Goal: Understand process/instructions: Learn how to perform a task or action

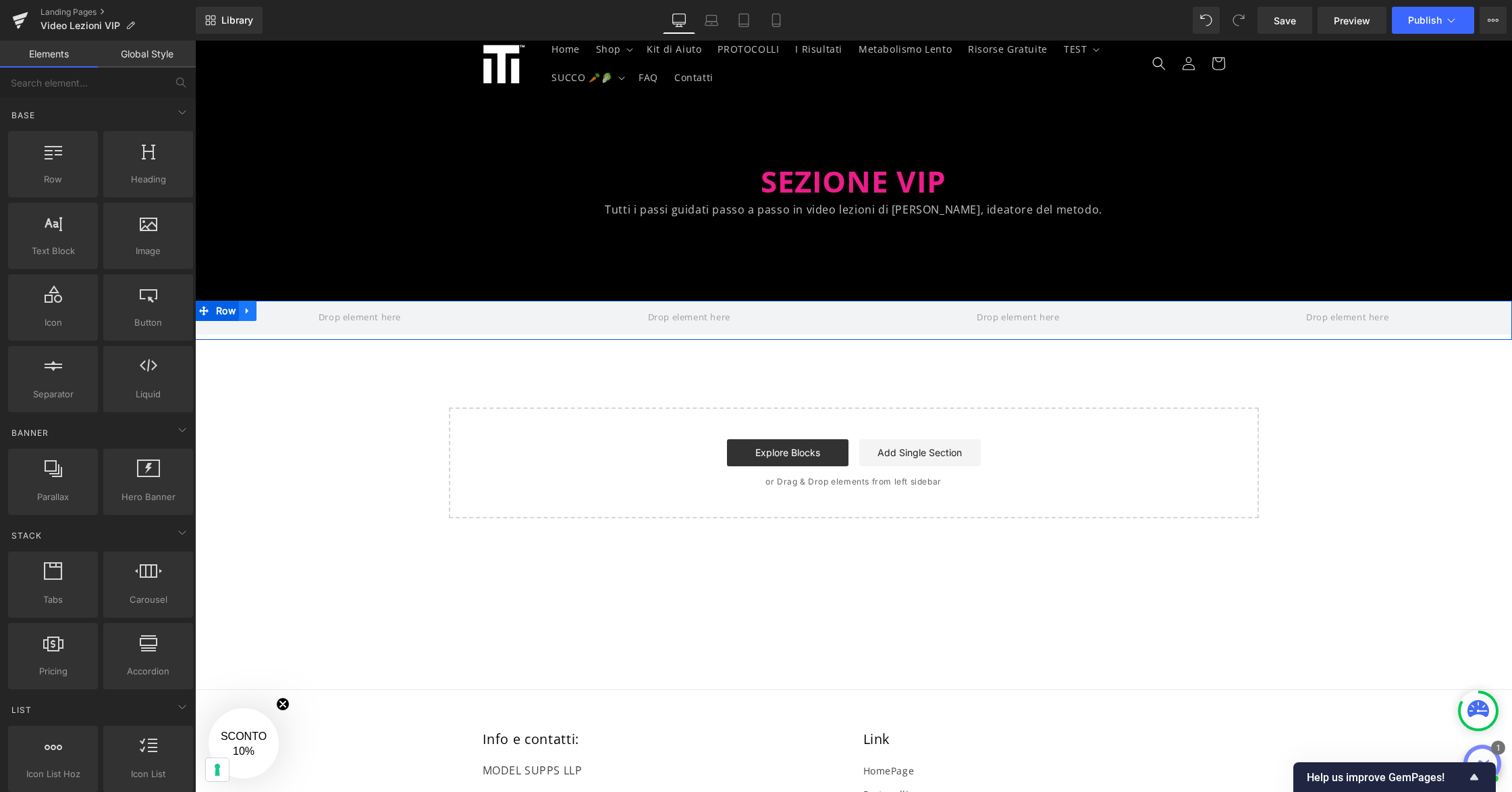
click at [253, 311] on icon at bounding box center [247, 310] width 10 height 10
click at [363, 312] on span at bounding box center [359, 317] width 91 height 23
click at [301, 312] on icon at bounding box center [300, 310] width 10 height 10
click at [248, 311] on icon at bounding box center [247, 310] width 10 height 10
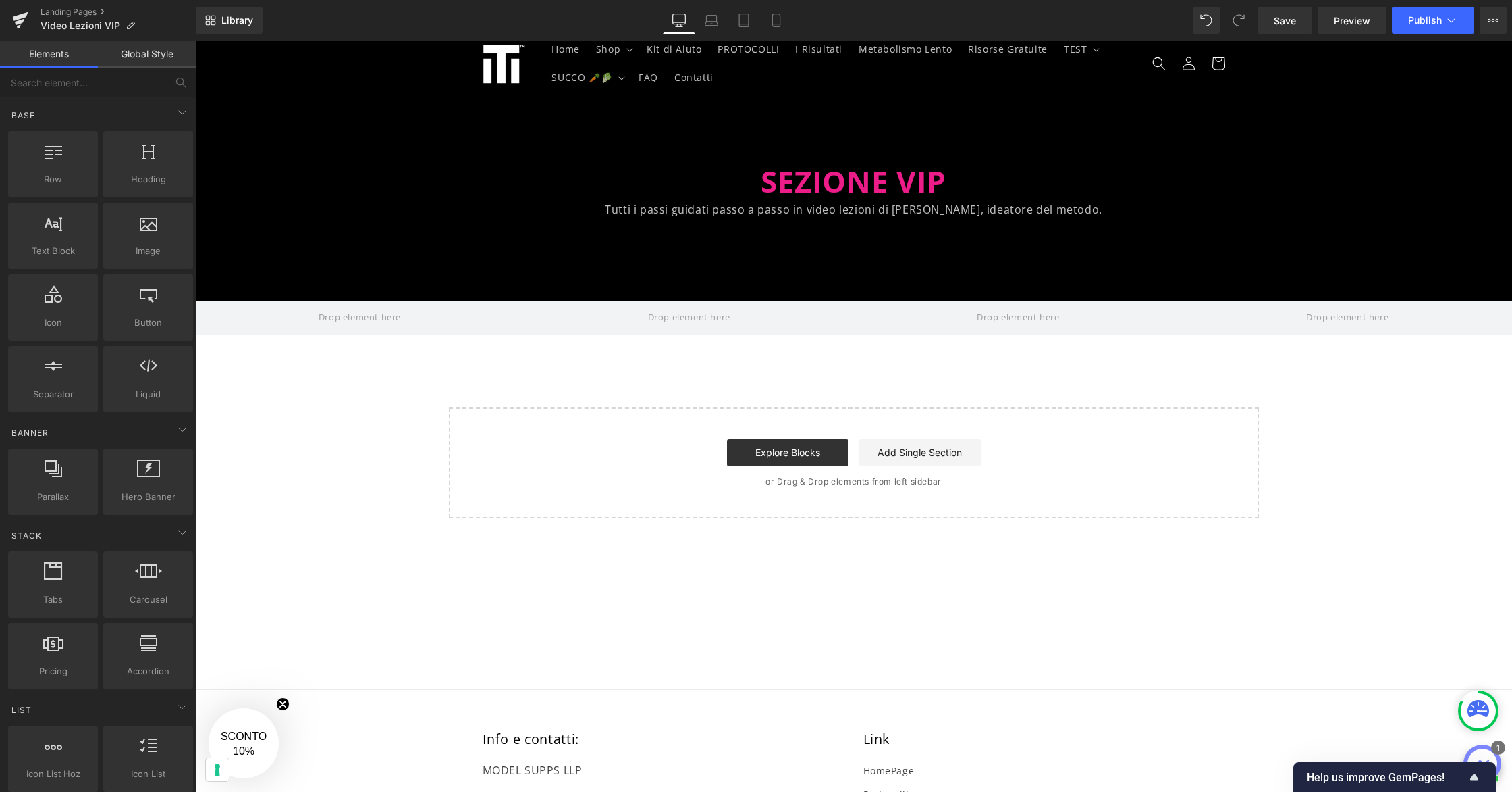
click at [359, 288] on div at bounding box center [854, 199] width 1317 height 203
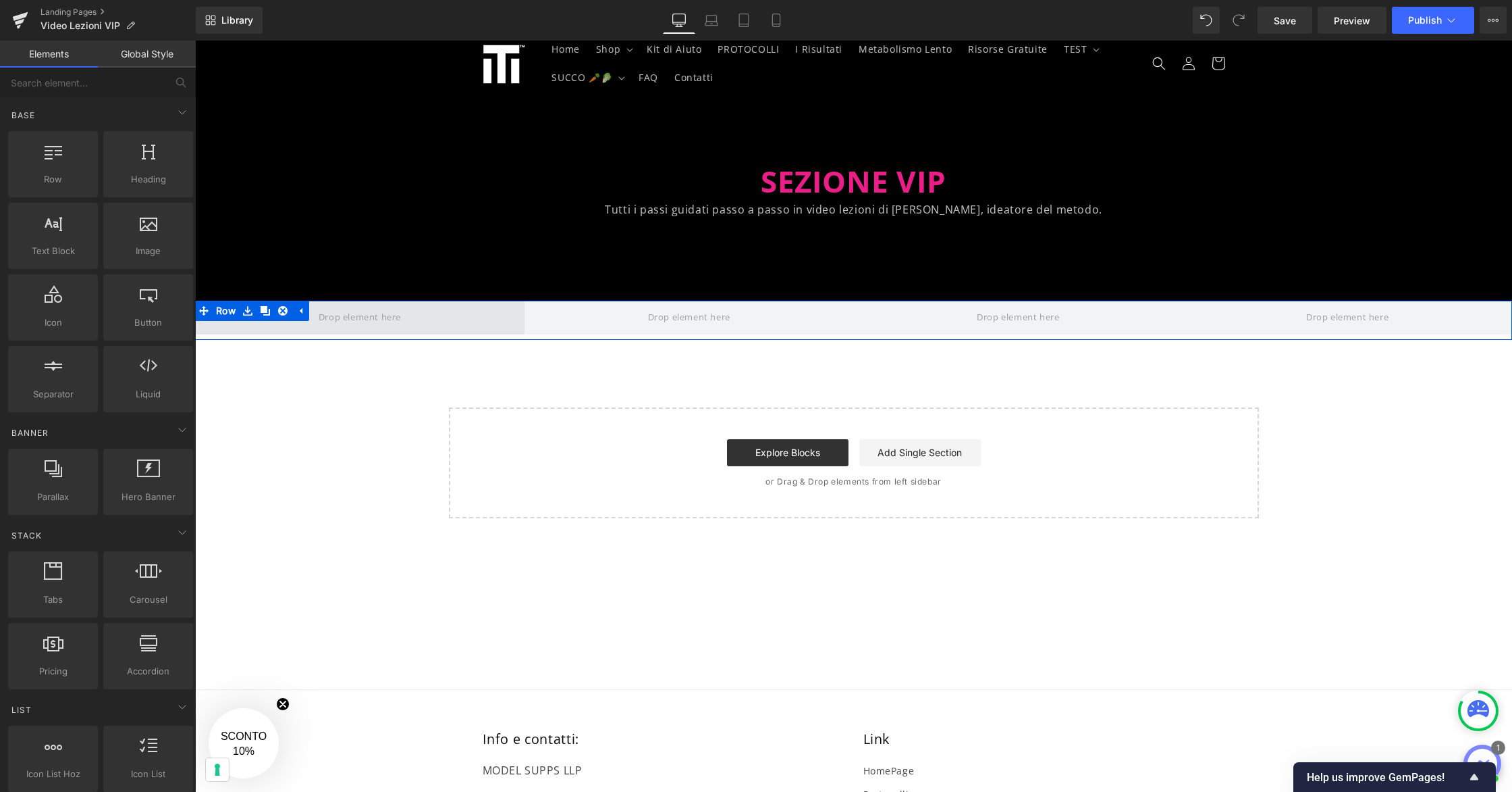
click at [360, 318] on span at bounding box center [359, 317] width 91 height 23
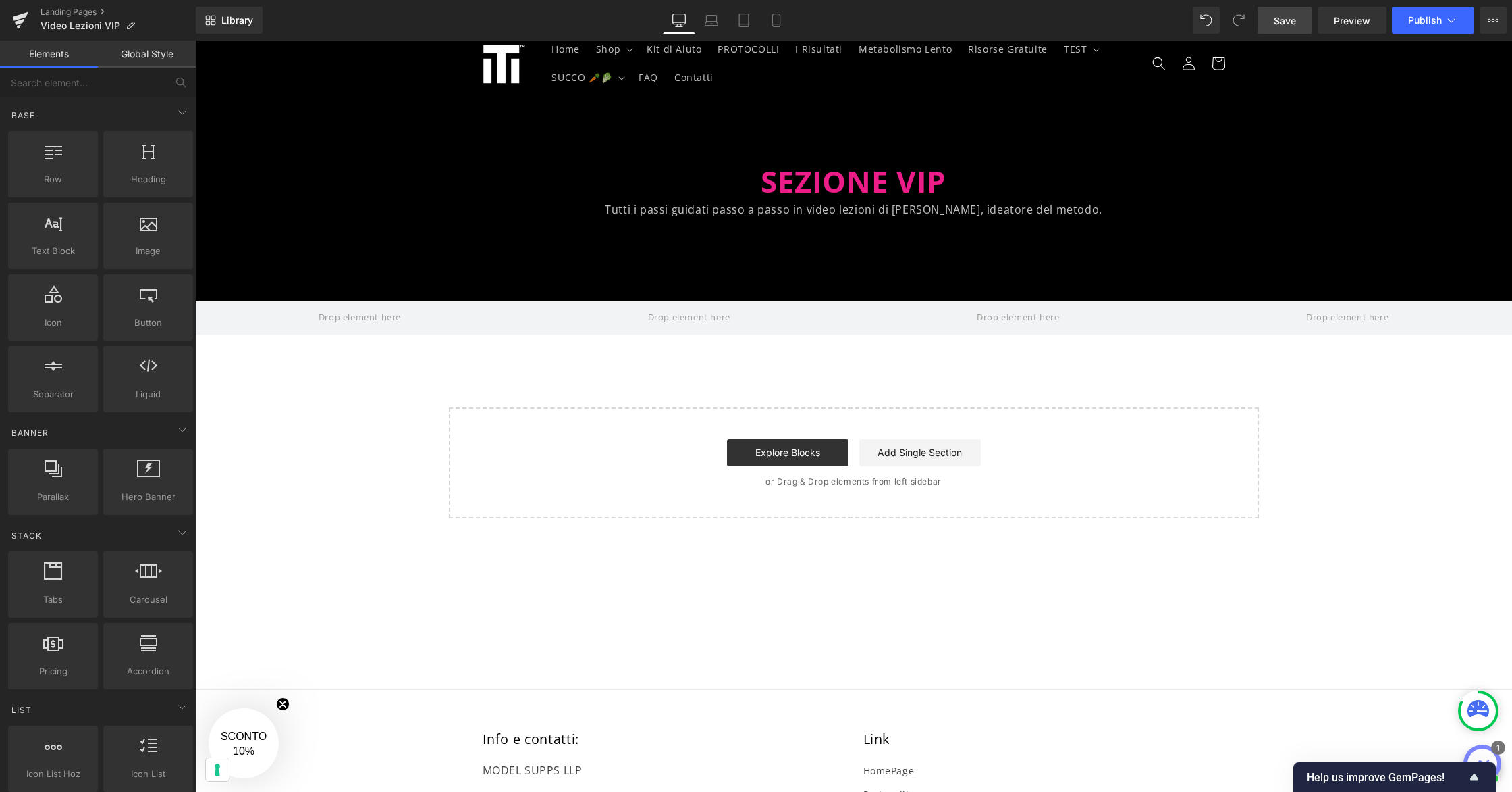
click at [1298, 26] on link "Save" at bounding box center [1285, 20] width 55 height 27
click at [737, 213] on p "Tutti i passi guidati passo a passo in video lezioni di [PERSON_NAME], ideatore…" at bounding box center [854, 209] width 1317 height 19
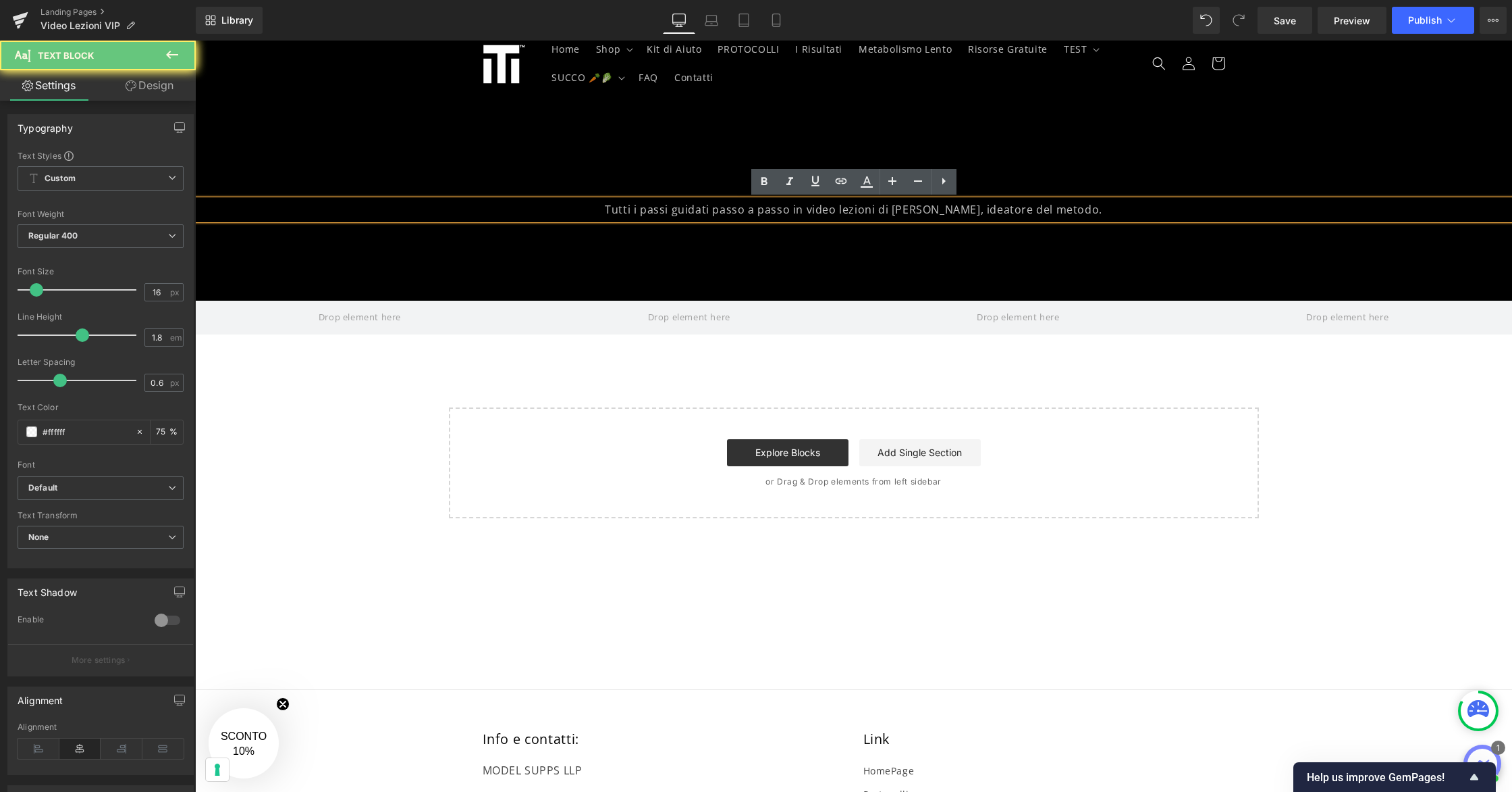
click at [706, 213] on p "Tutti i passi guidati passo a passo in video lezioni di [PERSON_NAME], ideatore…" at bounding box center [854, 209] width 1317 height 19
click at [716, 212] on p "Tutti i passi guidati passo a passo in video lezioni di [PERSON_NAME], ideatore…" at bounding box center [854, 209] width 1317 height 19
drag, startPoint x: 793, startPoint y: 211, endPoint x: 721, endPoint y: 217, distance: 72.2
click at [721, 217] on p "Tutti i passi guidati passo a passo in video lezioni di [PERSON_NAME], ideatore…" at bounding box center [854, 209] width 1317 height 19
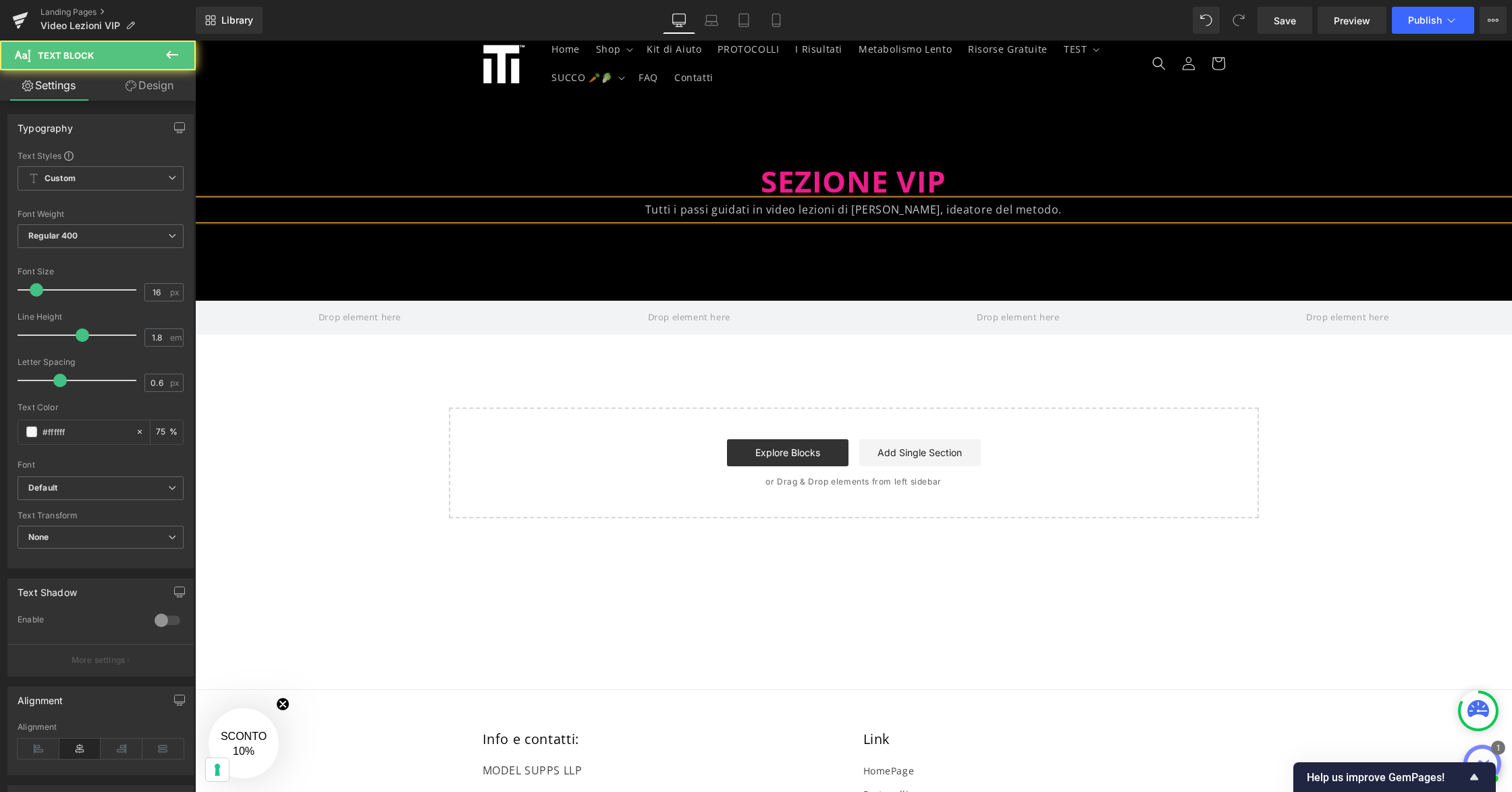
click at [769, 213] on p "Tutti i passi guidati in video lezioni di [PERSON_NAME], ideatore del metodo." at bounding box center [854, 209] width 1317 height 19
click at [990, 362] on div "SEZIONE VIP Heading Tutti i passi guidati in facili video lezioni di [PERSON_NA…" at bounding box center [854, 308] width 1317 height 420
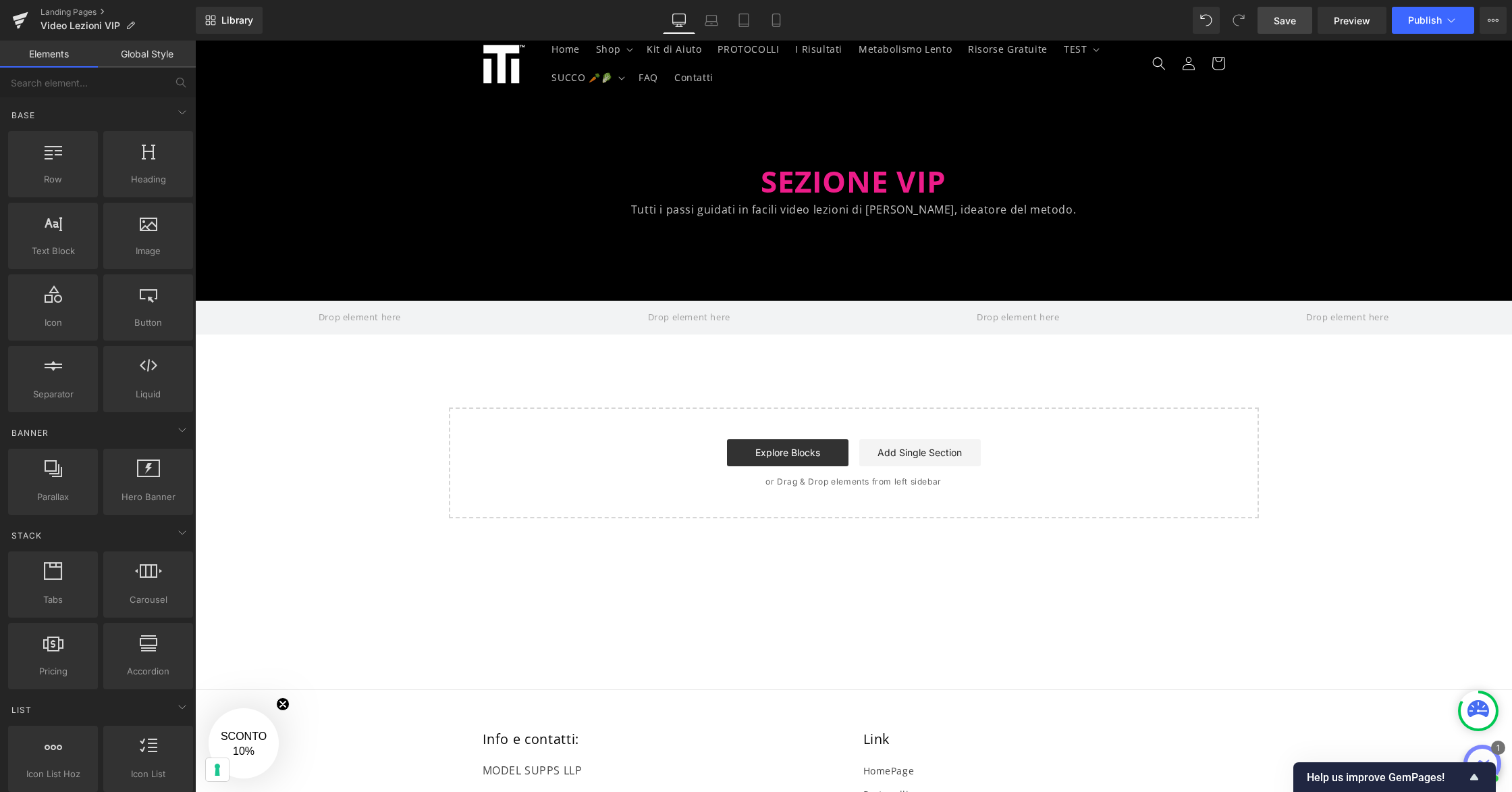
click at [1284, 15] on span "Save" at bounding box center [1286, 21] width 23 height 14
click at [17, 17] on icon at bounding box center [21, 17] width 16 height 9
